Goal: Information Seeking & Learning: Learn about a topic

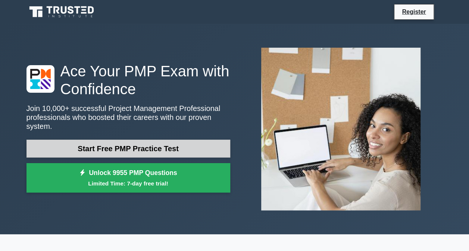
click at [113, 145] on link "Start Free PMP Practice Test" at bounding box center [128, 149] width 204 height 18
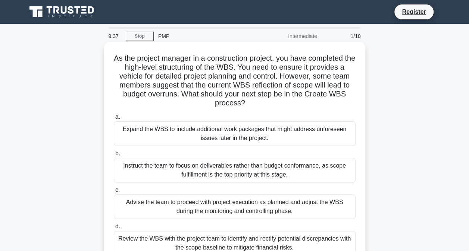
scroll to position [37, 0]
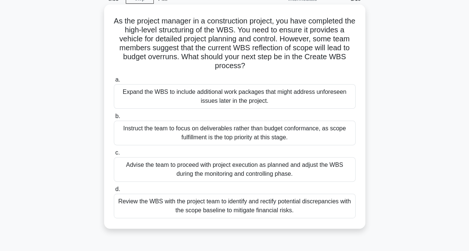
click at [277, 202] on div "Review the WBS with the project team to identify and rectify potential discrepa…" at bounding box center [235, 206] width 242 height 25
click at [114, 192] on input "d. Review the WBS with the project team to identify and rectify potential discr…" at bounding box center [114, 189] width 0 height 5
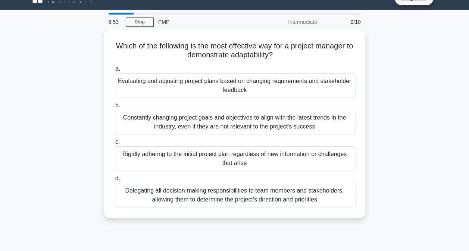
scroll to position [0, 0]
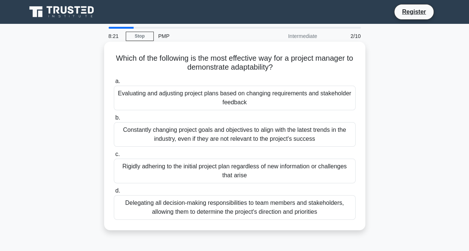
click at [230, 100] on div "Evaluating and adjusting project plans based on changing requirements and stake…" at bounding box center [235, 98] width 242 height 25
click at [114, 84] on input "a. Evaluating and adjusting project plans based on changing requirements and st…" at bounding box center [114, 81] width 0 height 5
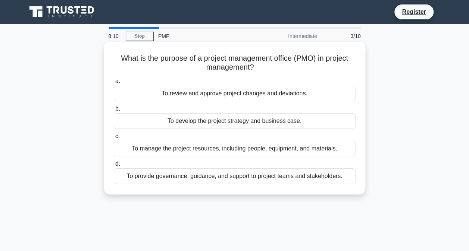
click at [315, 152] on div "To manage the project resources, including people, equipment, and materials." at bounding box center [235, 149] width 242 height 16
click at [114, 139] on input "c. To manage the project resources, including people, equipment, and materials." at bounding box center [114, 136] width 0 height 5
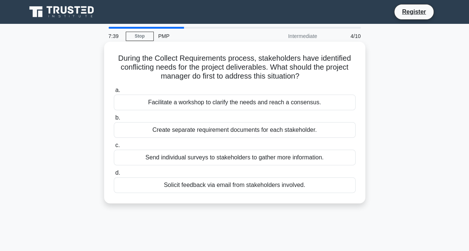
click at [204, 128] on div "Create separate requirement documents for each stakeholder." at bounding box center [235, 130] width 242 height 16
click at [114, 120] on input "b. Create separate requirement documents for each stakeholder." at bounding box center [114, 118] width 0 height 5
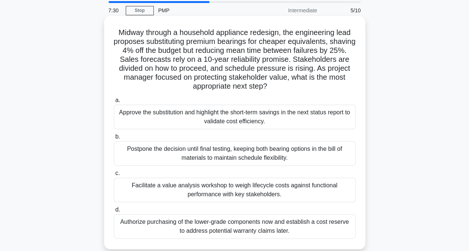
scroll to position [37, 0]
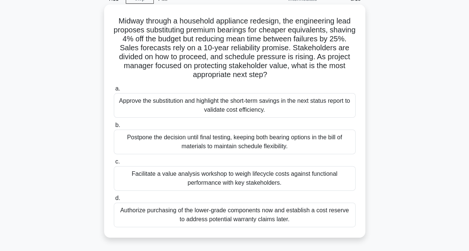
click at [324, 173] on div "Facilitate a value analysis workshop to weigh lifecycle costs against functiona…" at bounding box center [235, 178] width 242 height 25
click at [114, 164] on input "c. Facilitate a value analysis workshop to weigh lifecycle costs against functi…" at bounding box center [114, 162] width 0 height 5
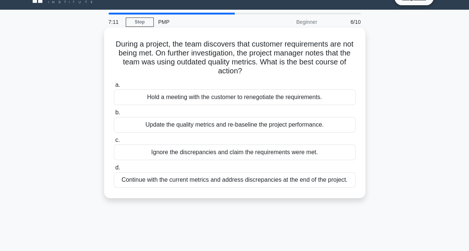
scroll to position [0, 0]
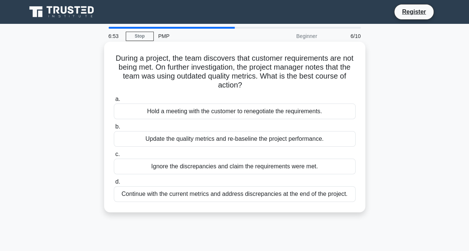
click at [322, 135] on div "Update the quality metrics and re-baseline the project performance." at bounding box center [235, 139] width 242 height 16
click at [114, 129] on input "b. Update the quality metrics and re-baseline the project performance." at bounding box center [114, 127] width 0 height 5
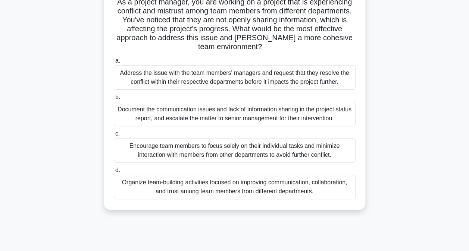
scroll to position [75, 0]
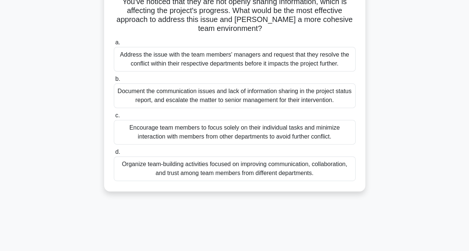
click at [214, 61] on div "Address the issue with the team members' managers and request that they resolve…" at bounding box center [235, 59] width 242 height 25
drag, startPoint x: 214, startPoint y: 61, endPoint x: 203, endPoint y: 60, distance: 11.3
click at [203, 60] on div "Address the issue with the team members' managers and request that they resolve…" at bounding box center [235, 59] width 242 height 25
click at [114, 45] on input "a. Address the issue with the team members' managers and request that they reso…" at bounding box center [114, 42] width 0 height 5
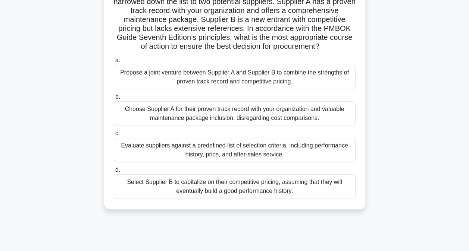
click at [262, 160] on div "Evaluate suppliers against a predefined list of selection criteria, including p…" at bounding box center [235, 150] width 242 height 25
click at [114, 136] on input "c. Evaluate suppliers against a predefined list of selection criteria, includin…" at bounding box center [114, 133] width 0 height 5
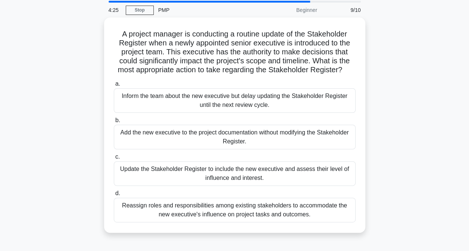
scroll to position [37, 0]
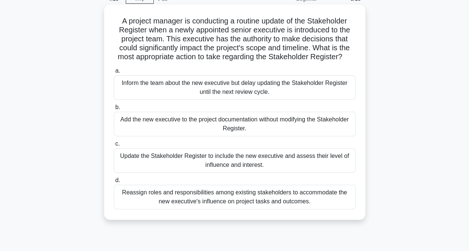
click at [230, 91] on div "Inform the team about the new executive but delay updating the Stakeholder Regi…" at bounding box center [235, 87] width 242 height 25
click at [114, 73] on input "a. Inform the team about the new executive but delay updating the Stakeholder R…" at bounding box center [114, 71] width 0 height 5
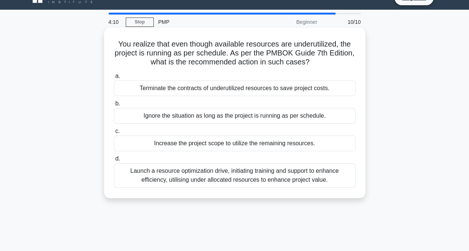
scroll to position [0, 0]
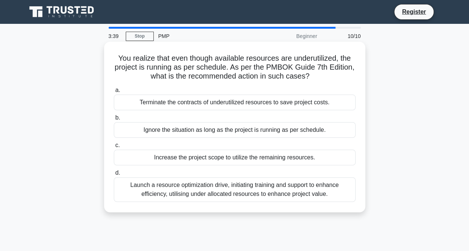
click at [205, 184] on div "Launch a resource optimization drive, initiating training and support to enhanc…" at bounding box center [235, 189] width 242 height 25
click at [114, 176] on input "d. Launch a resource optimization drive, initiating training and support to enh…" at bounding box center [114, 173] width 0 height 5
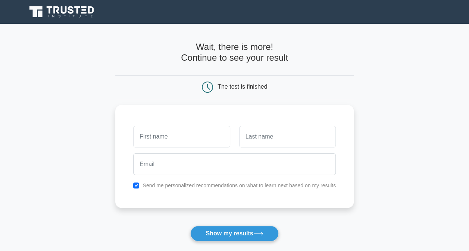
click at [238, 242] on div "Already have an account? Login" at bounding box center [234, 251] width 238 height 18
click at [237, 233] on button "Show my results" at bounding box center [234, 234] width 88 height 16
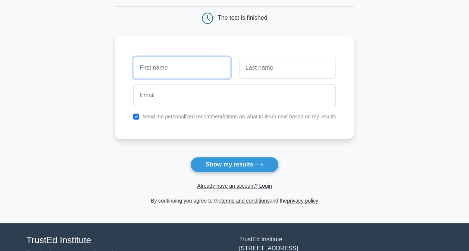
scroll to position [112, 0]
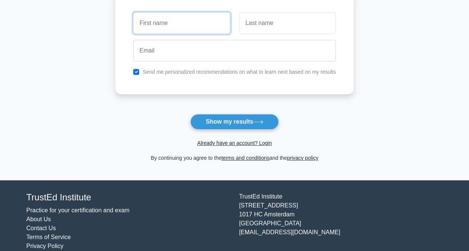
click at [186, 26] on input "text" at bounding box center [181, 23] width 97 height 22
type input "n"
type input "sara"
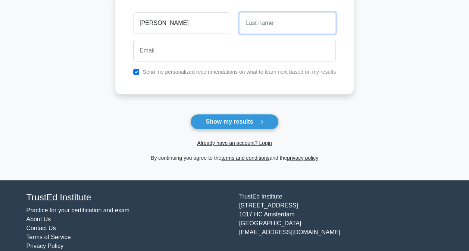
click at [276, 25] on input "text" at bounding box center [287, 23] width 97 height 22
type input "smith"
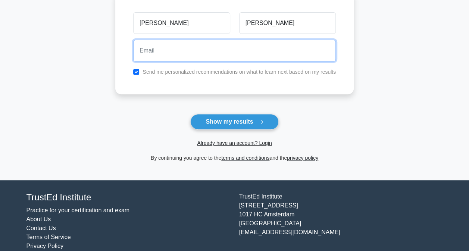
click at [270, 46] on input "email" at bounding box center [234, 51] width 202 height 22
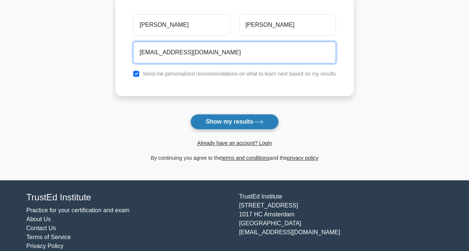
type input "saras@gmail.com"
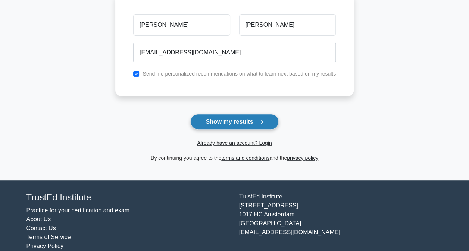
click at [233, 124] on button "Show my results" at bounding box center [234, 122] width 88 height 16
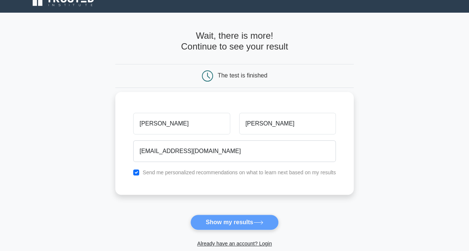
scroll to position [0, 0]
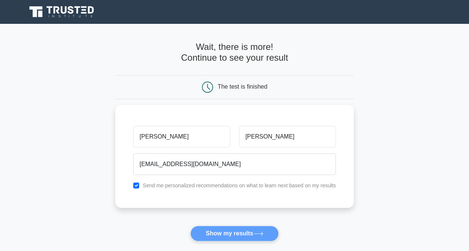
click at [267, 240] on form "Wait, there is more! Continue to see your result The test is finished sara smith" at bounding box center [234, 158] width 238 height 233
click at [251, 235] on form "Wait, there is more! Continue to see your result The test is finished sara smith" at bounding box center [234, 158] width 238 height 233
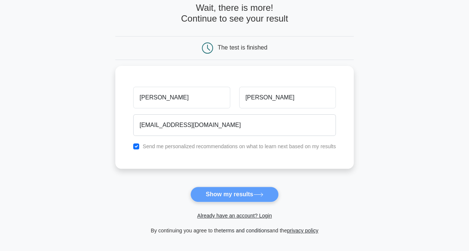
scroll to position [112, 0]
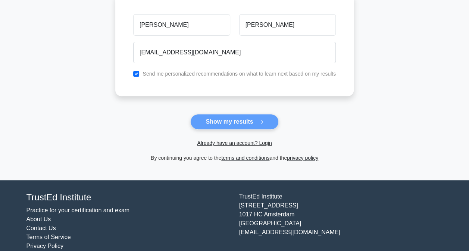
click at [219, 119] on form "Wait, there is more! Continue to see your result The test is finished sara smith" at bounding box center [234, 46] width 238 height 233
drag, startPoint x: 219, startPoint y: 119, endPoint x: 244, endPoint y: 121, distance: 25.1
click at [244, 121] on form "Wait, there is more! Continue to see your result The test is finished sara smith" at bounding box center [234, 46] width 238 height 233
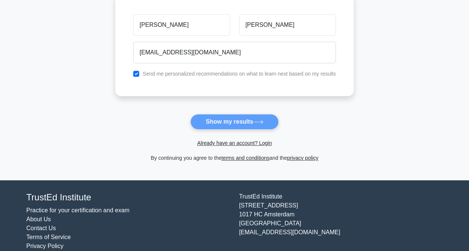
click at [255, 125] on form "Wait, there is more! Continue to see your result The test is finished sara smith" at bounding box center [234, 46] width 238 height 233
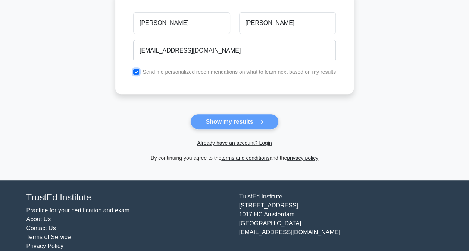
click at [135, 73] on input "checkbox" at bounding box center [136, 72] width 6 height 6
checkbox input "false"
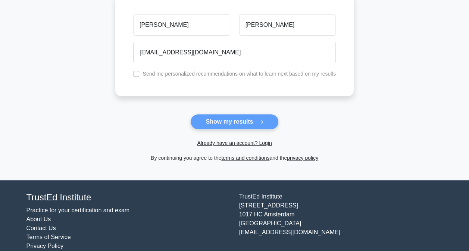
click at [241, 121] on form "Wait, there is more! Continue to see your result The test is finished sara smith" at bounding box center [234, 46] width 238 height 233
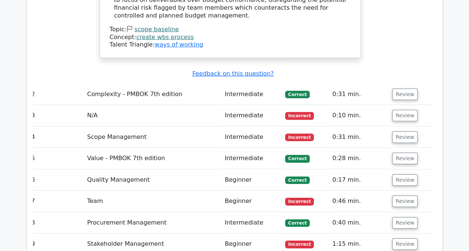
scroll to position [1044, 0]
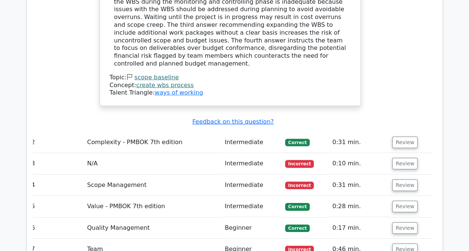
click at [245, 153] on td "Intermediate" at bounding box center [251, 163] width 60 height 21
click at [411, 158] on button "Review" at bounding box center [404, 164] width 25 height 12
